Goal: Information Seeking & Learning: Learn about a topic

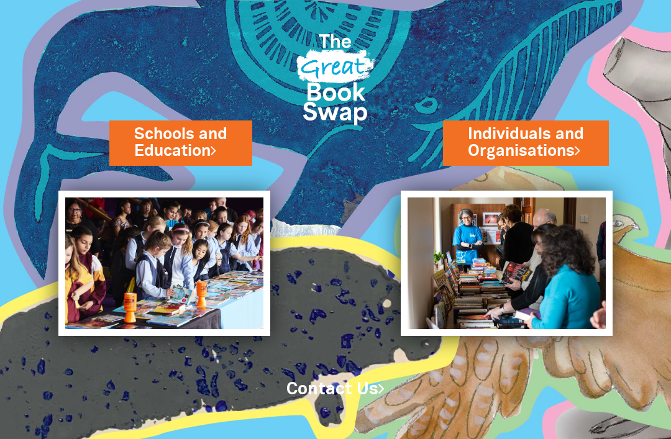
click at [109, 271] on img at bounding box center [164, 264] width 212 height 146
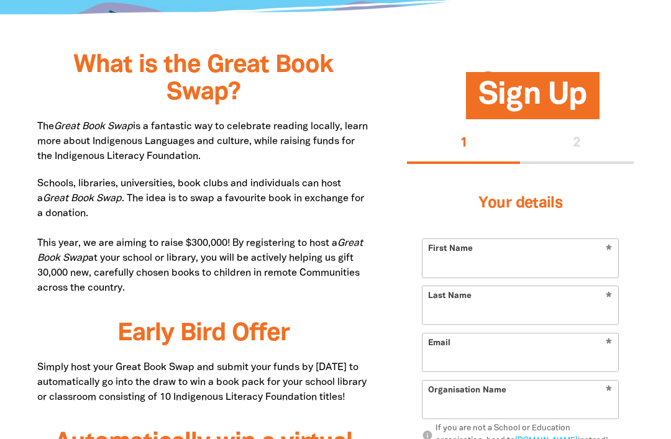
scroll to position [632, 0]
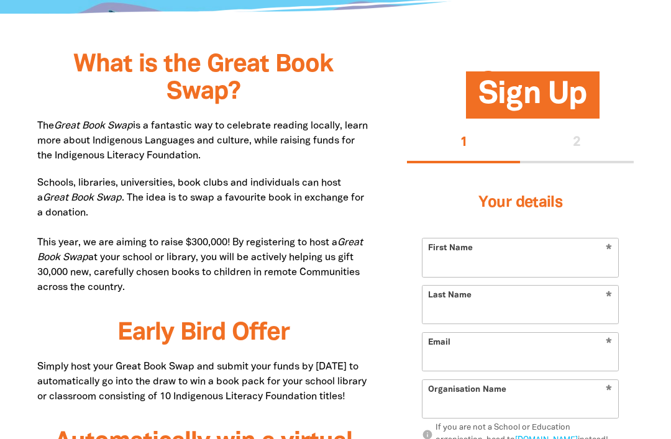
click at [356, 257] on p "Schools, libraries, universities, book clubs and individuals can host a Great B…" at bounding box center [203, 235] width 332 height 119
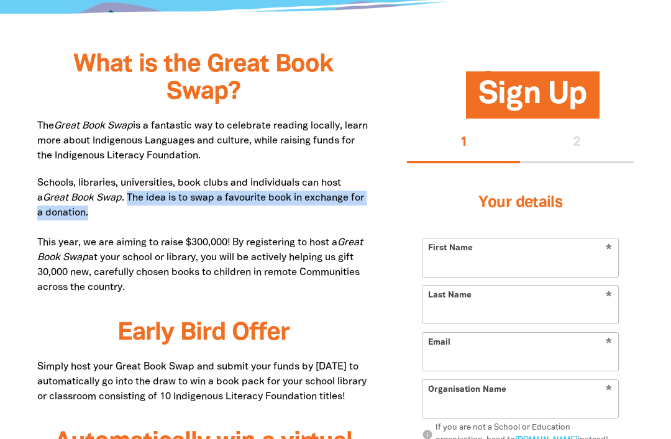
copy p "The idea is to swap a favourite book in exchange for a donation."
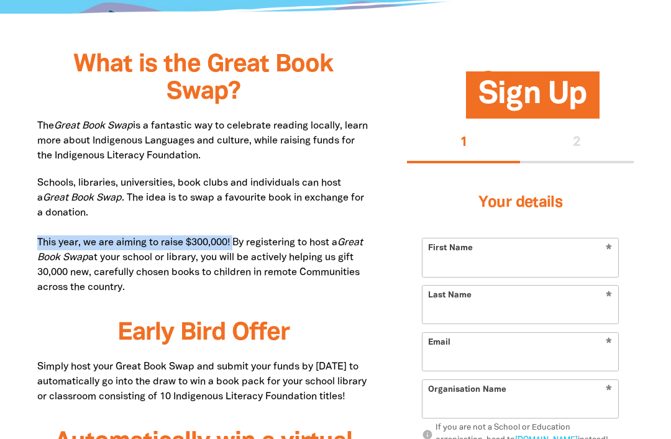
copy p "This year, we are aiming to raise $300,000!"
copy p "you will be actively helping us gift 30,000 new, carefully chosen books to chil…"
click at [389, 337] on div "Sign Up 1 2 Your details * First Name * Last Name * Email * Organisation Name i…" at bounding box center [520, 379] width 264 height 606
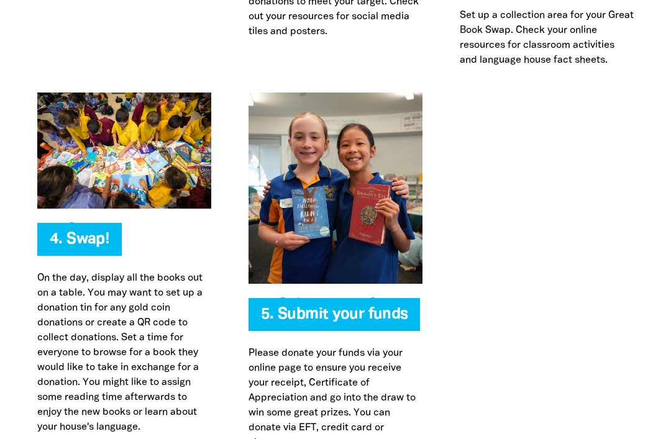
scroll to position [3030, 0]
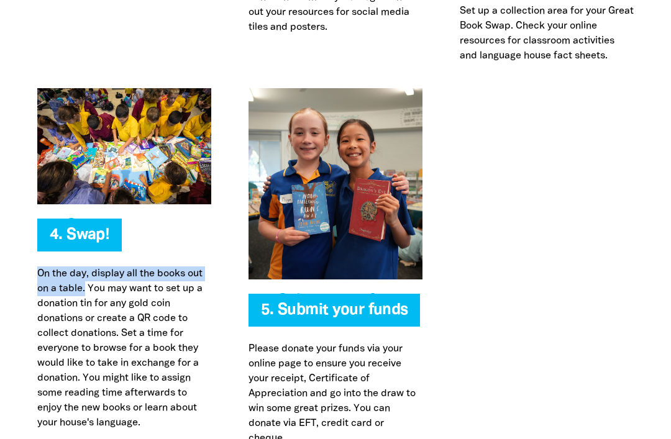
copy p "On the day, display all the books out on a table."
click at [613, 266] on div at bounding box center [546, 267] width 211 height 358
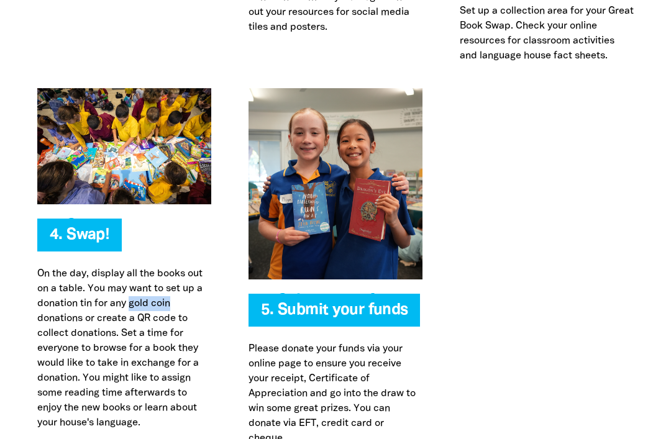
copy p "gold coin"
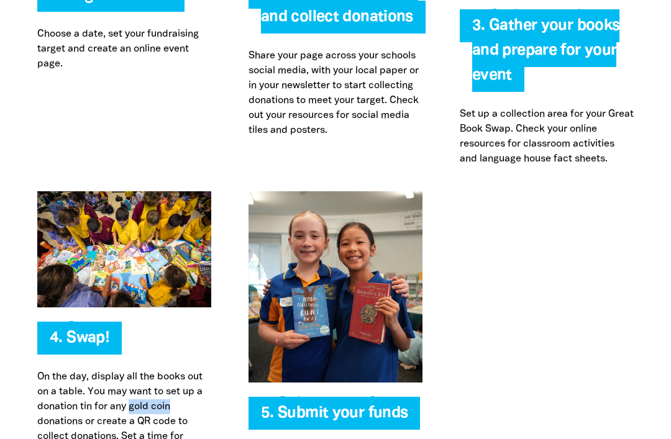
scroll to position [2927, 0]
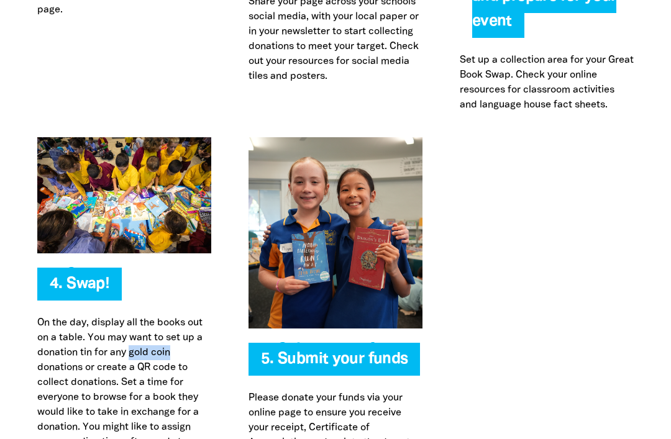
click at [570, 292] on div at bounding box center [546, 317] width 211 height 358
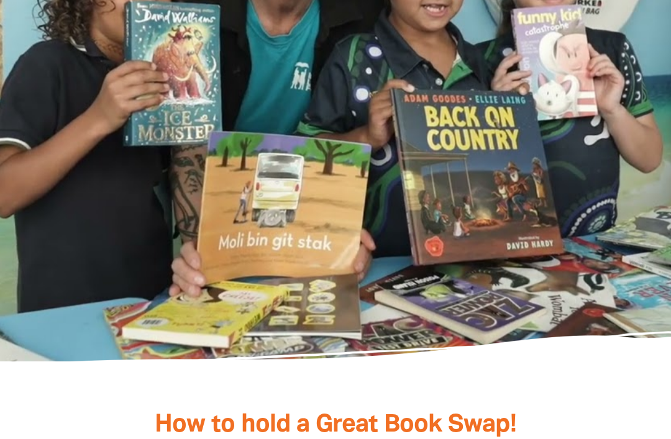
scroll to position [2299, 0]
